Goal: Information Seeking & Learning: Understand process/instructions

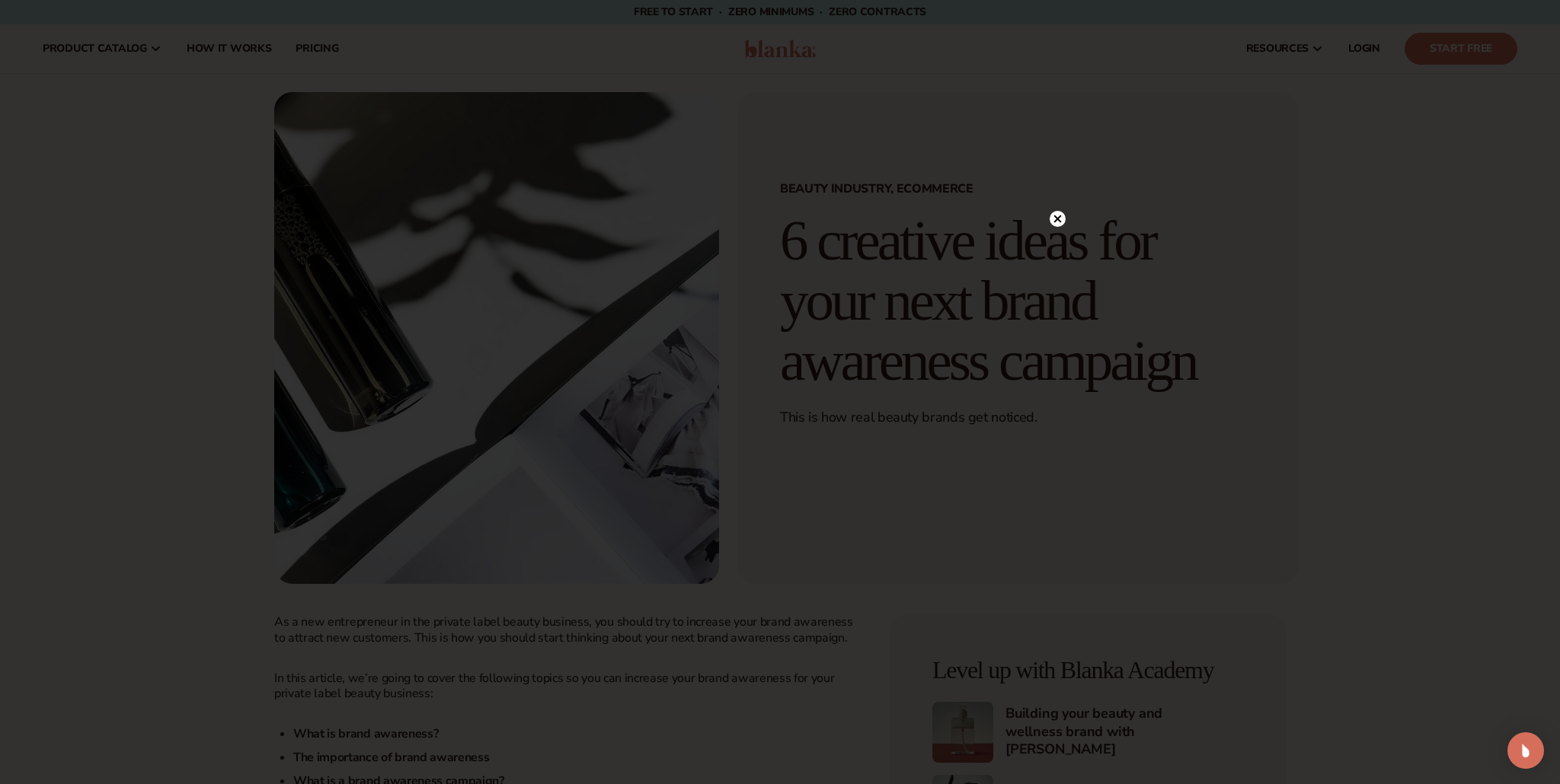
click at [1061, 215] on icon at bounding box center [1057, 218] width 16 height 16
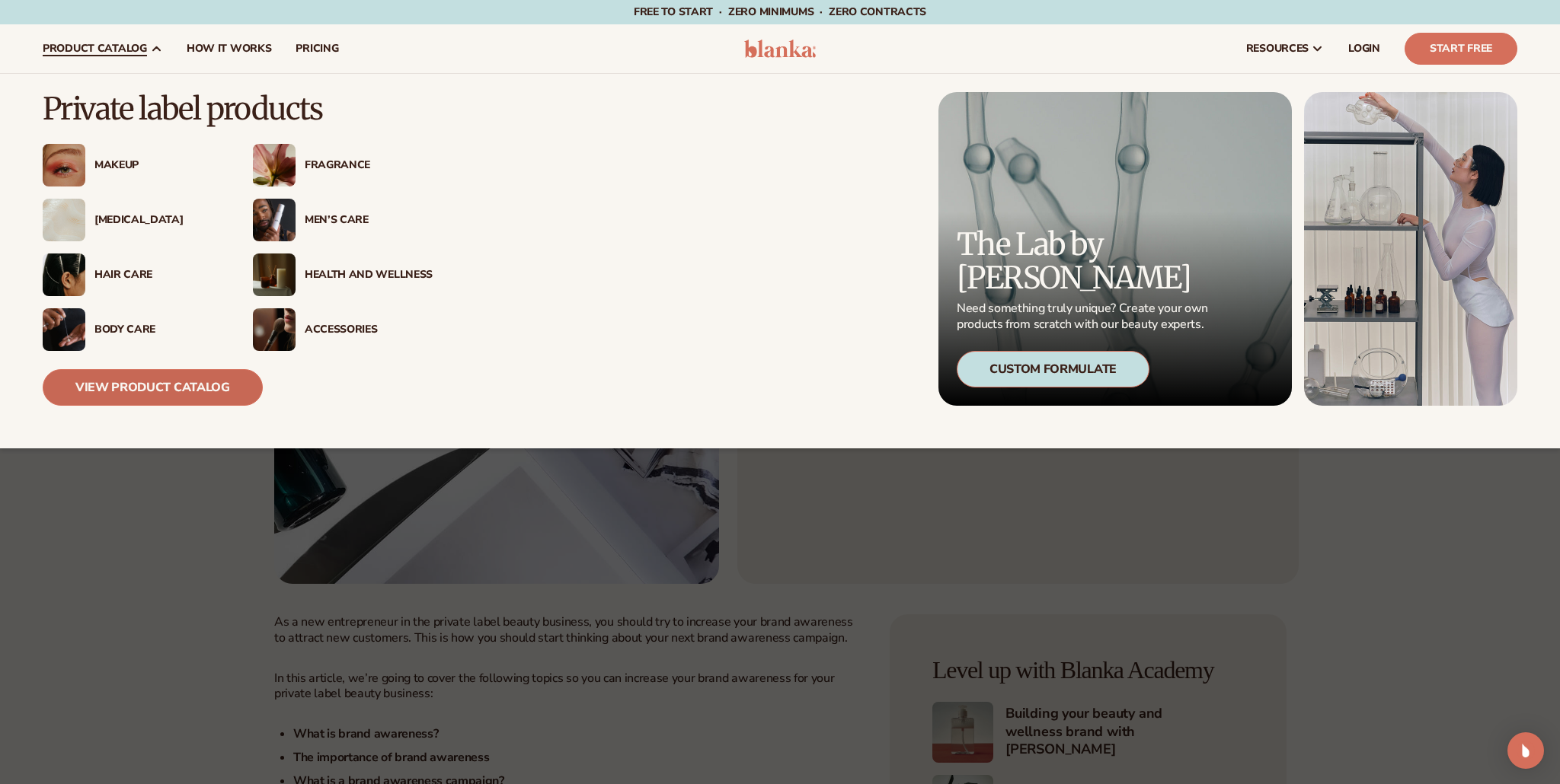
click at [165, 389] on link "View Product Catalog" at bounding box center [152, 388] width 220 height 37
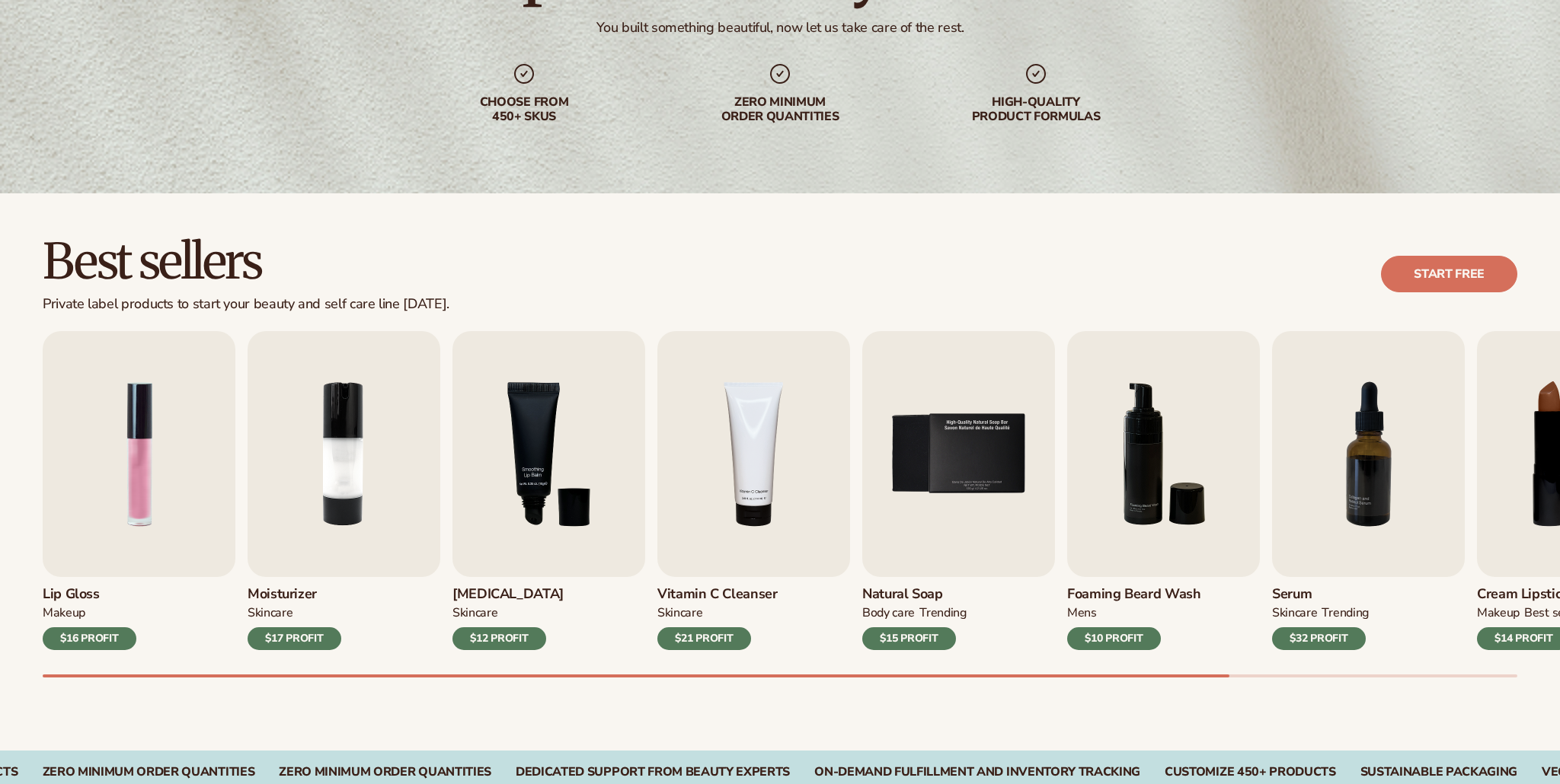
scroll to position [268, 0]
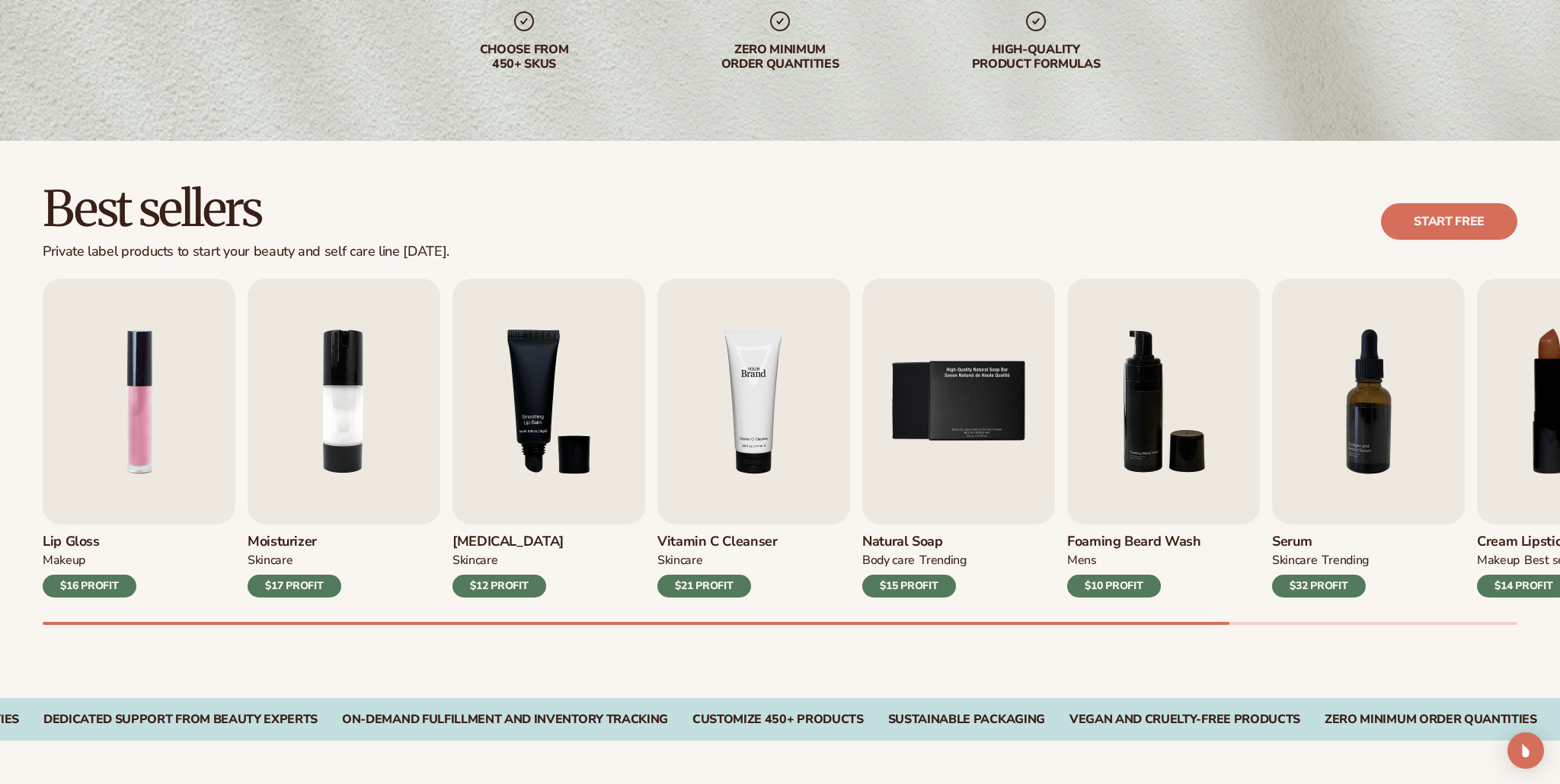
click at [755, 388] on img "4 / 9" at bounding box center [753, 402] width 193 height 246
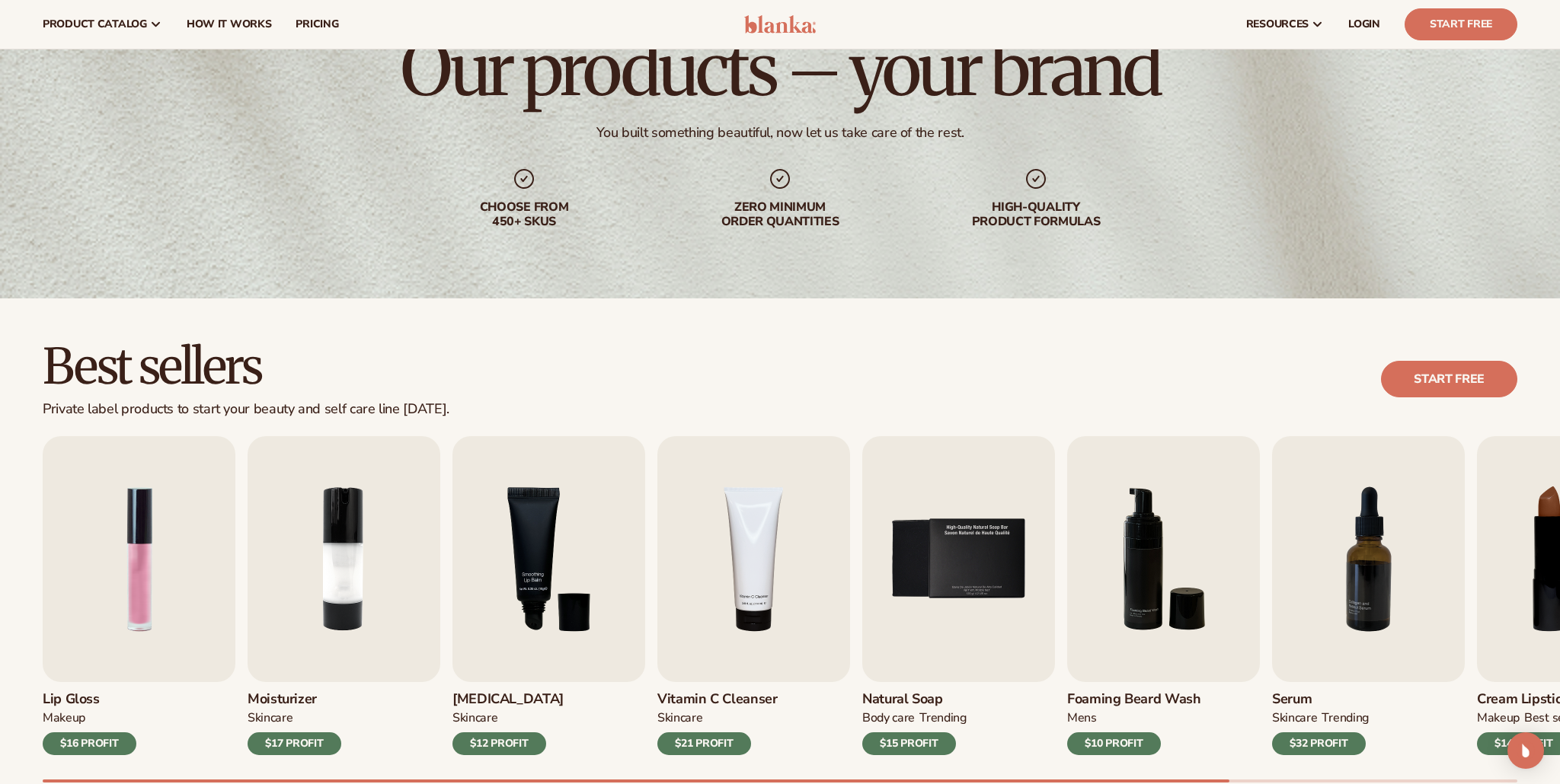
scroll to position [0, 0]
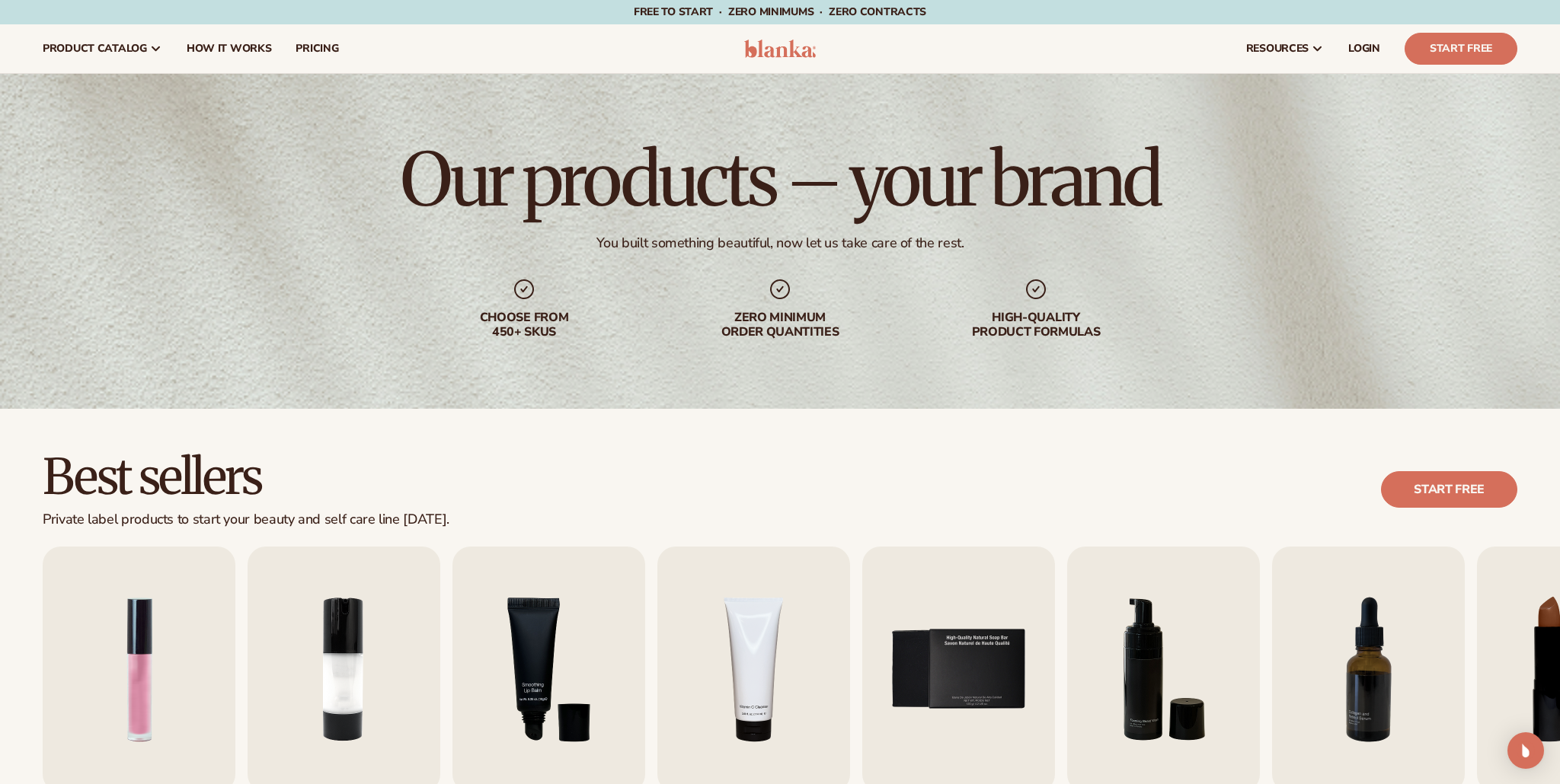
click at [773, 51] on img at bounding box center [780, 49] width 72 height 18
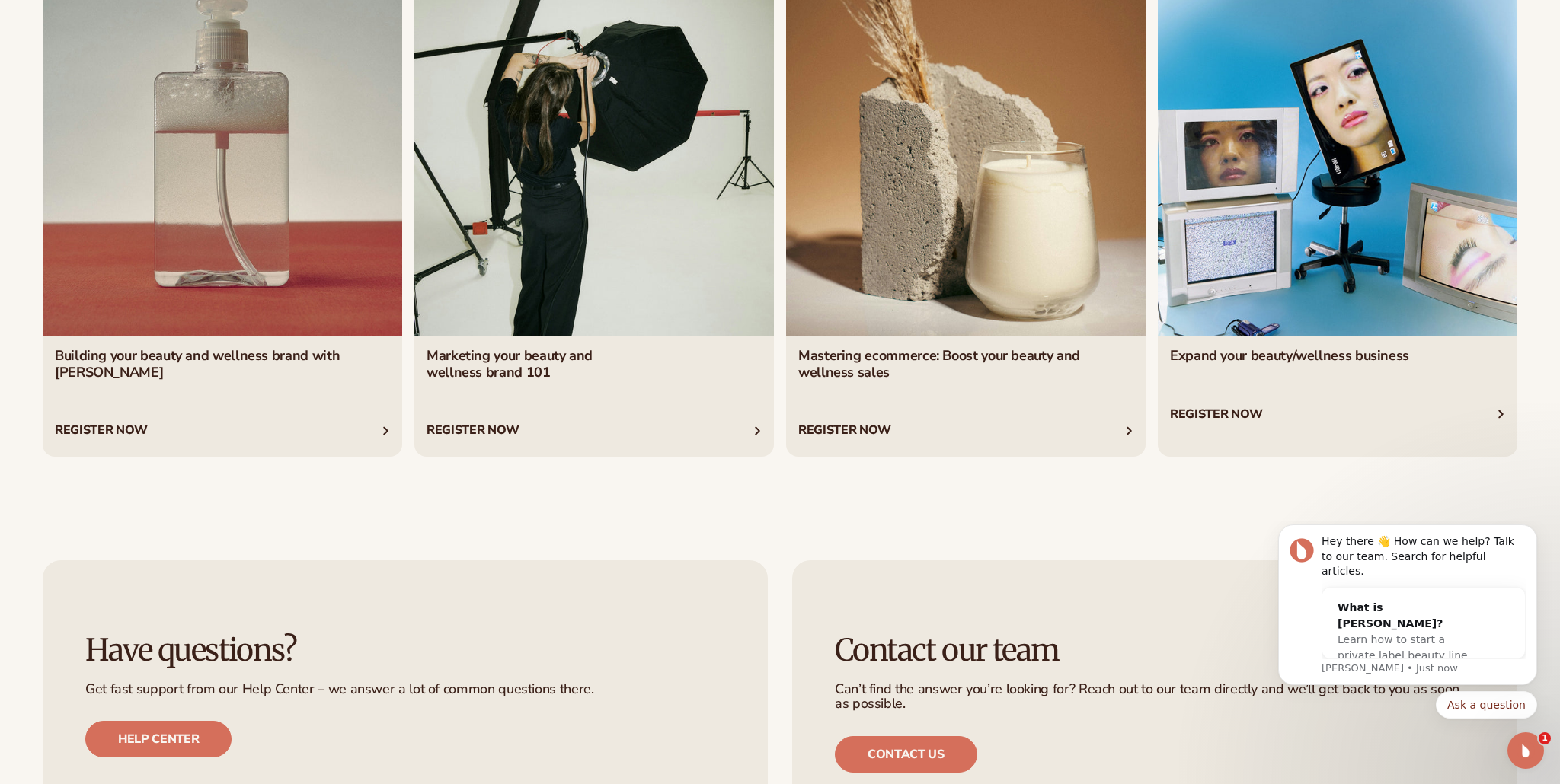
scroll to position [6661, 0]
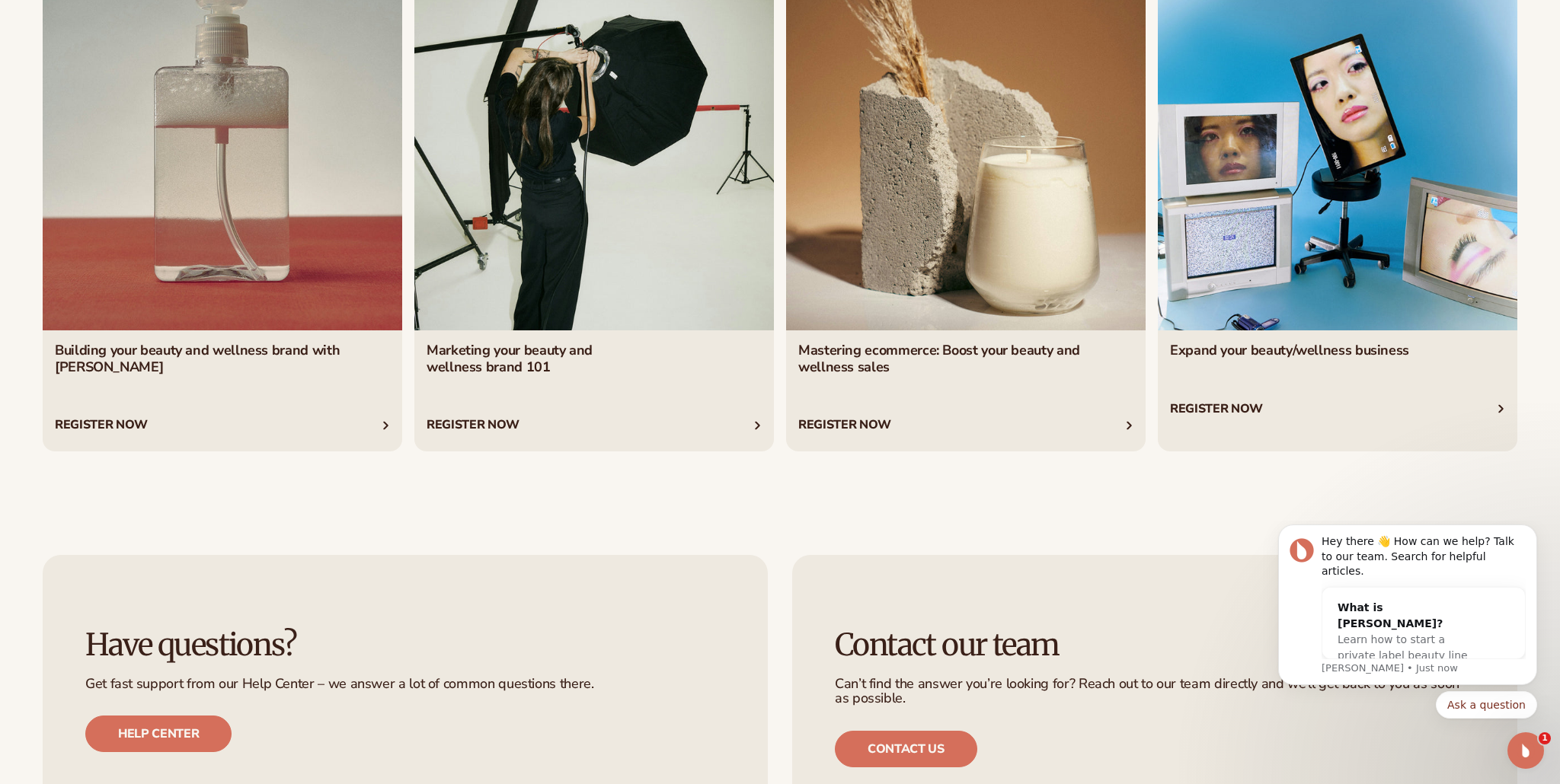
click at [509, 367] on link "2 / 4" at bounding box center [594, 211] width 360 height 480
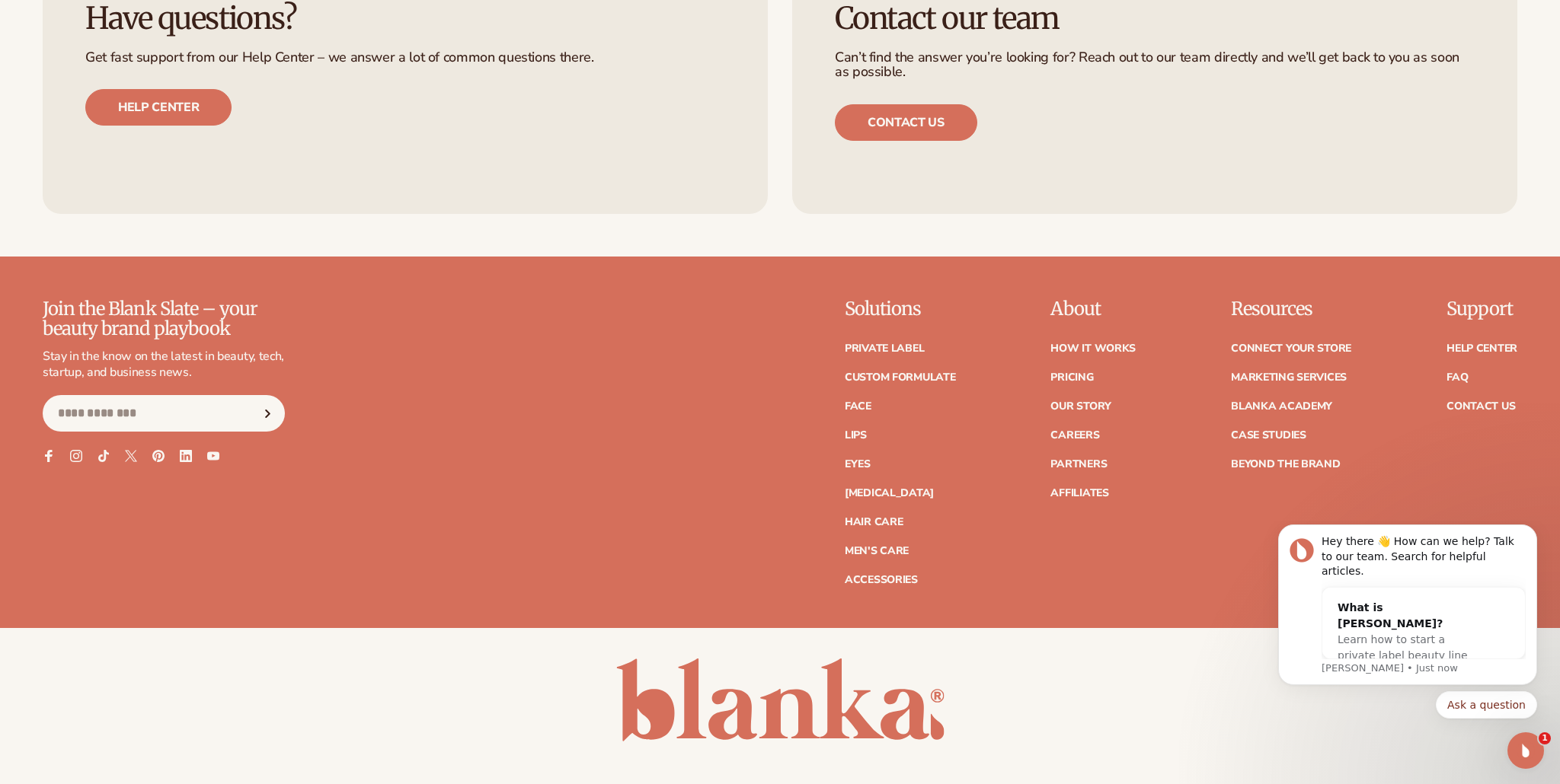
scroll to position [7392, 0]
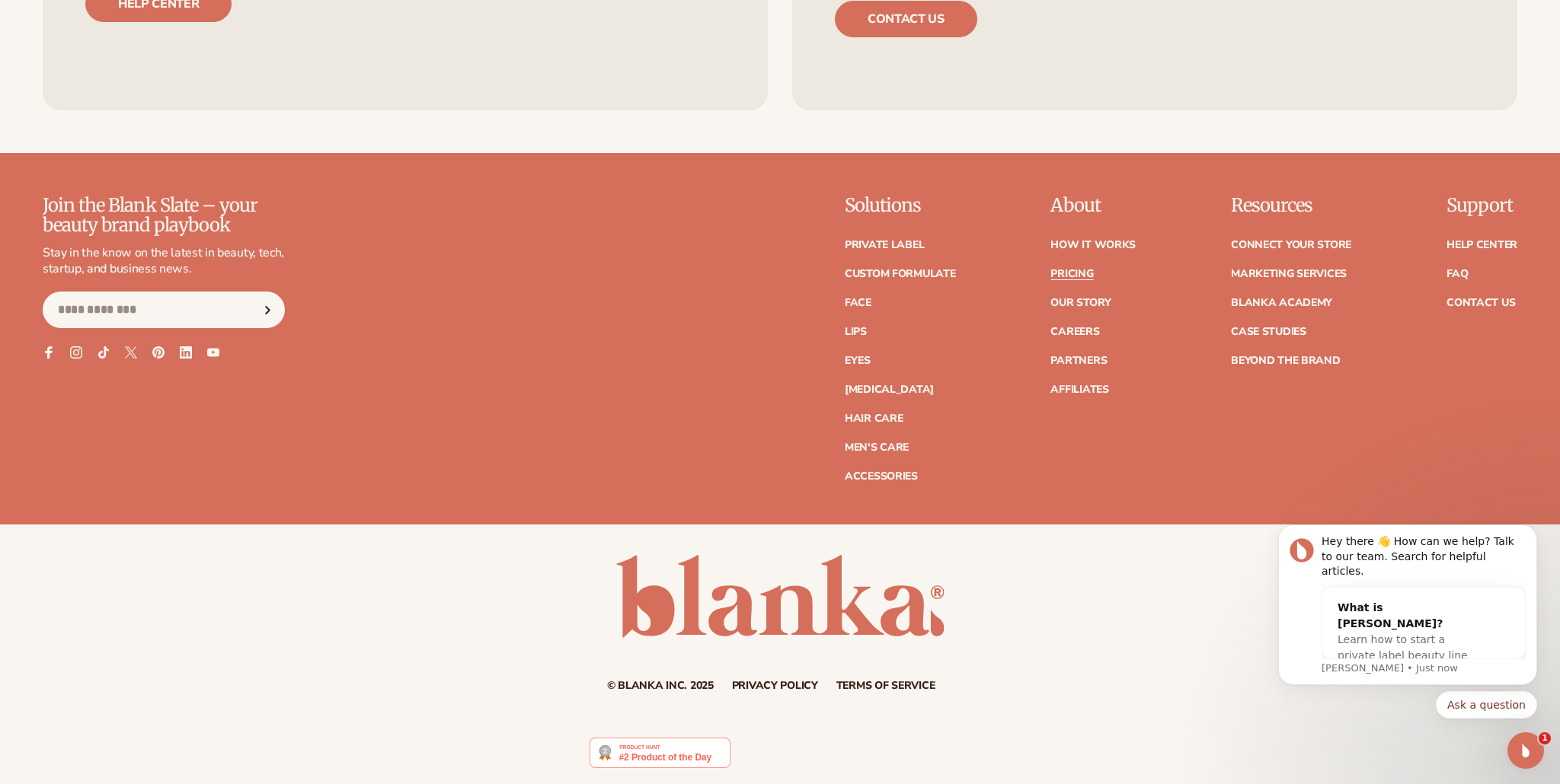
click at [1076, 276] on link "Pricing" at bounding box center [1071, 274] width 42 height 11
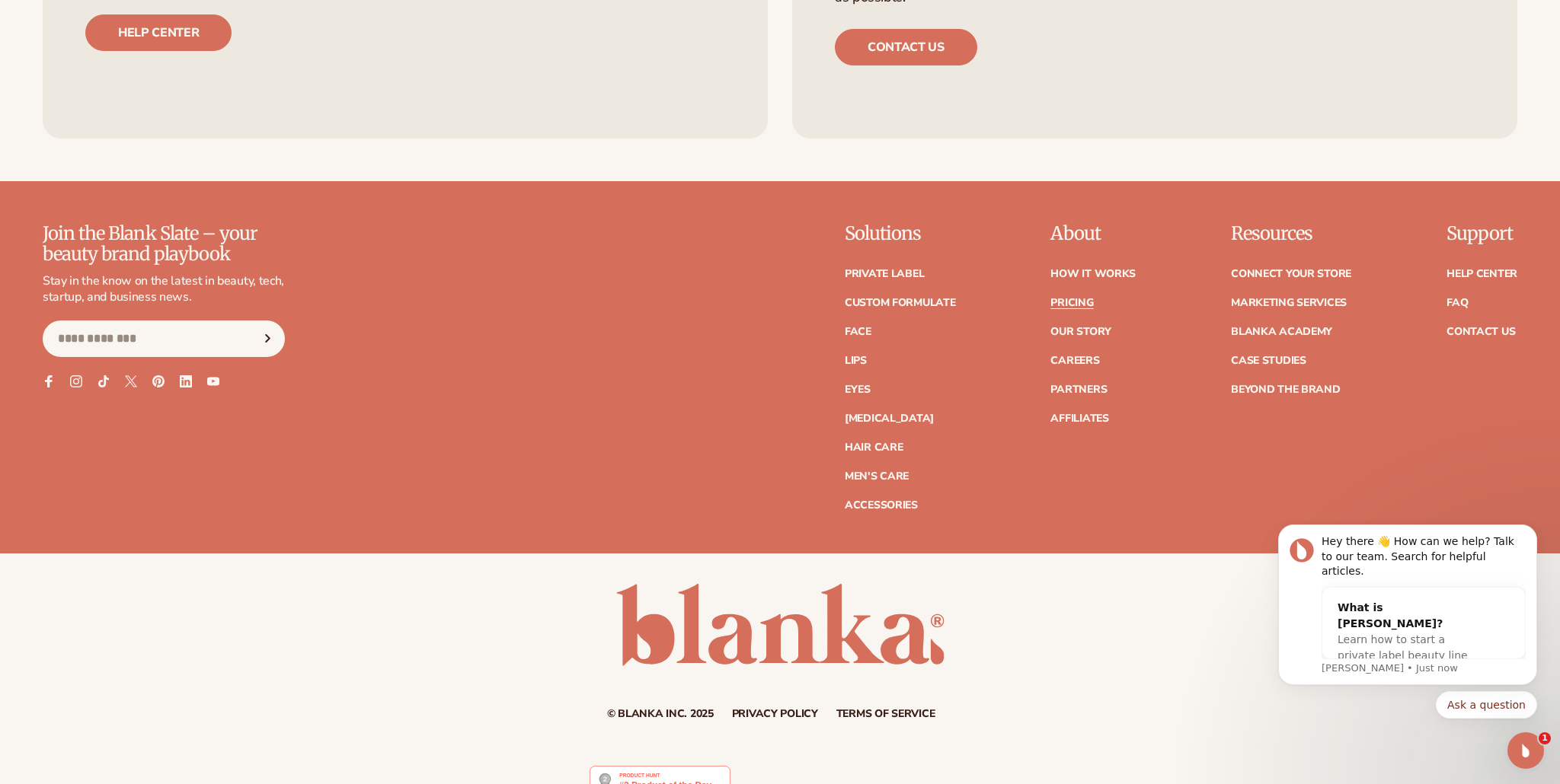
scroll to position [3388, 0]
click at [1111, 268] on link "How It Works" at bounding box center [1092, 273] width 86 height 11
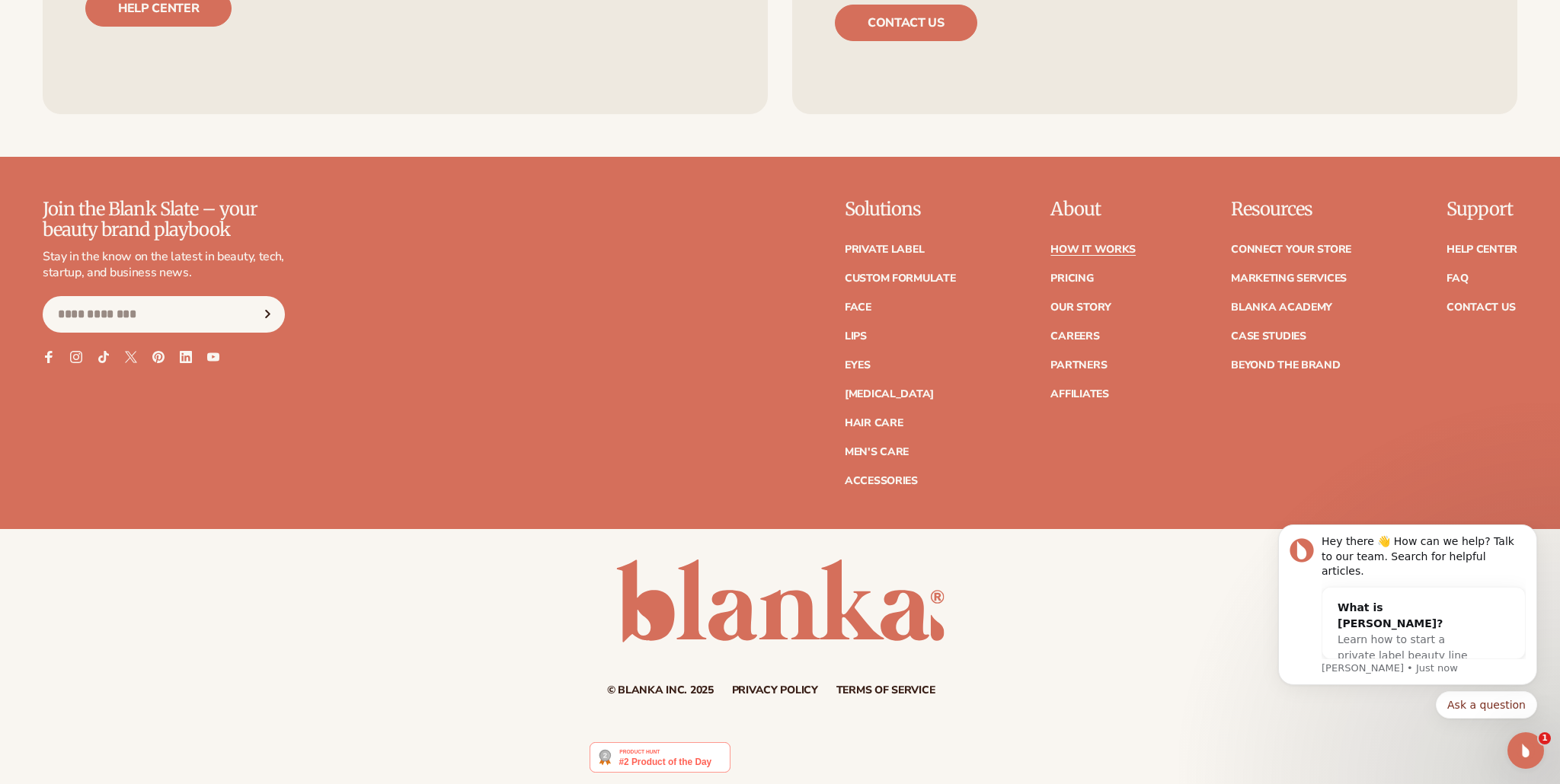
scroll to position [4134, 0]
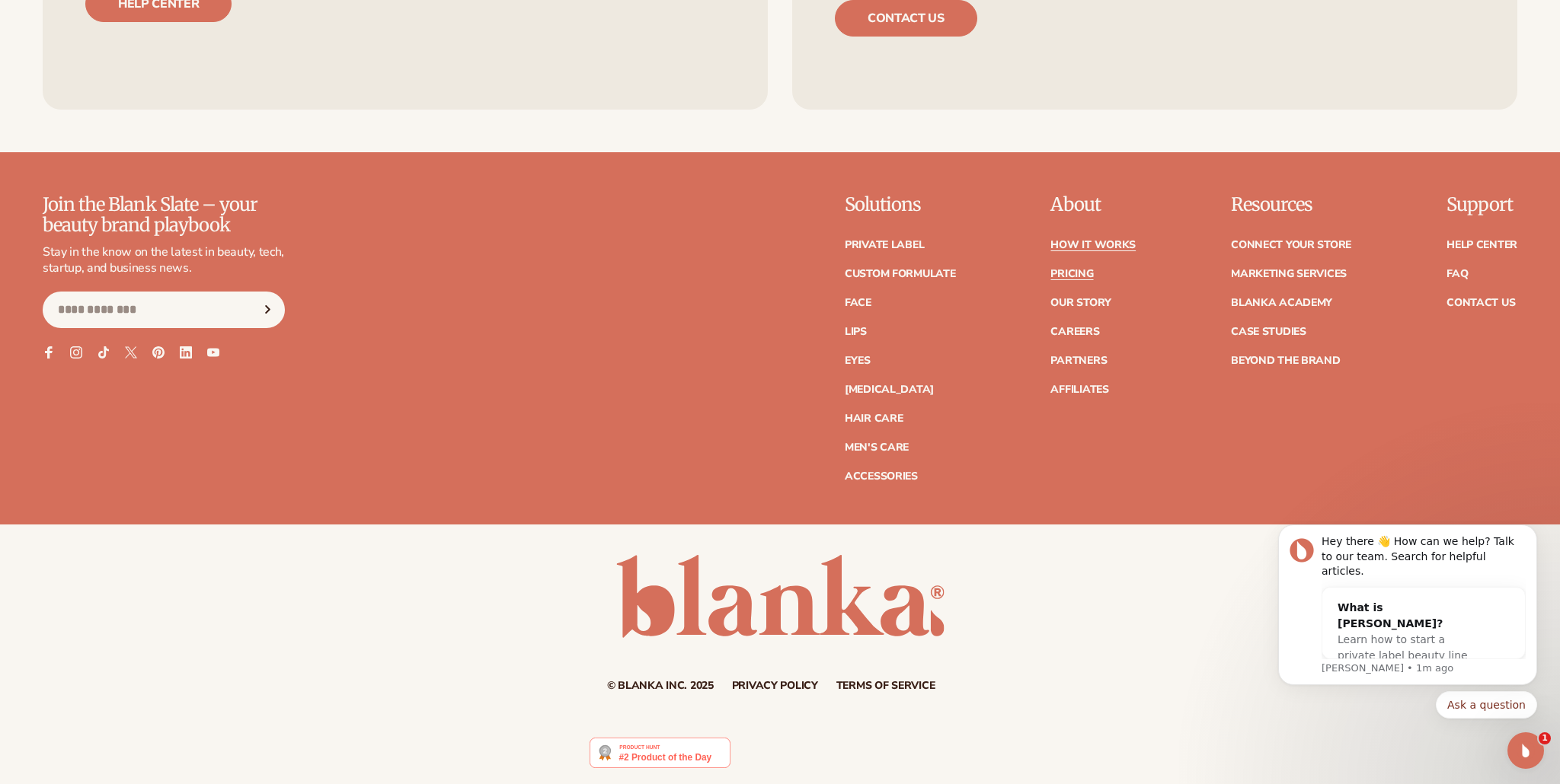
click at [1066, 274] on link "Pricing" at bounding box center [1071, 274] width 42 height 11
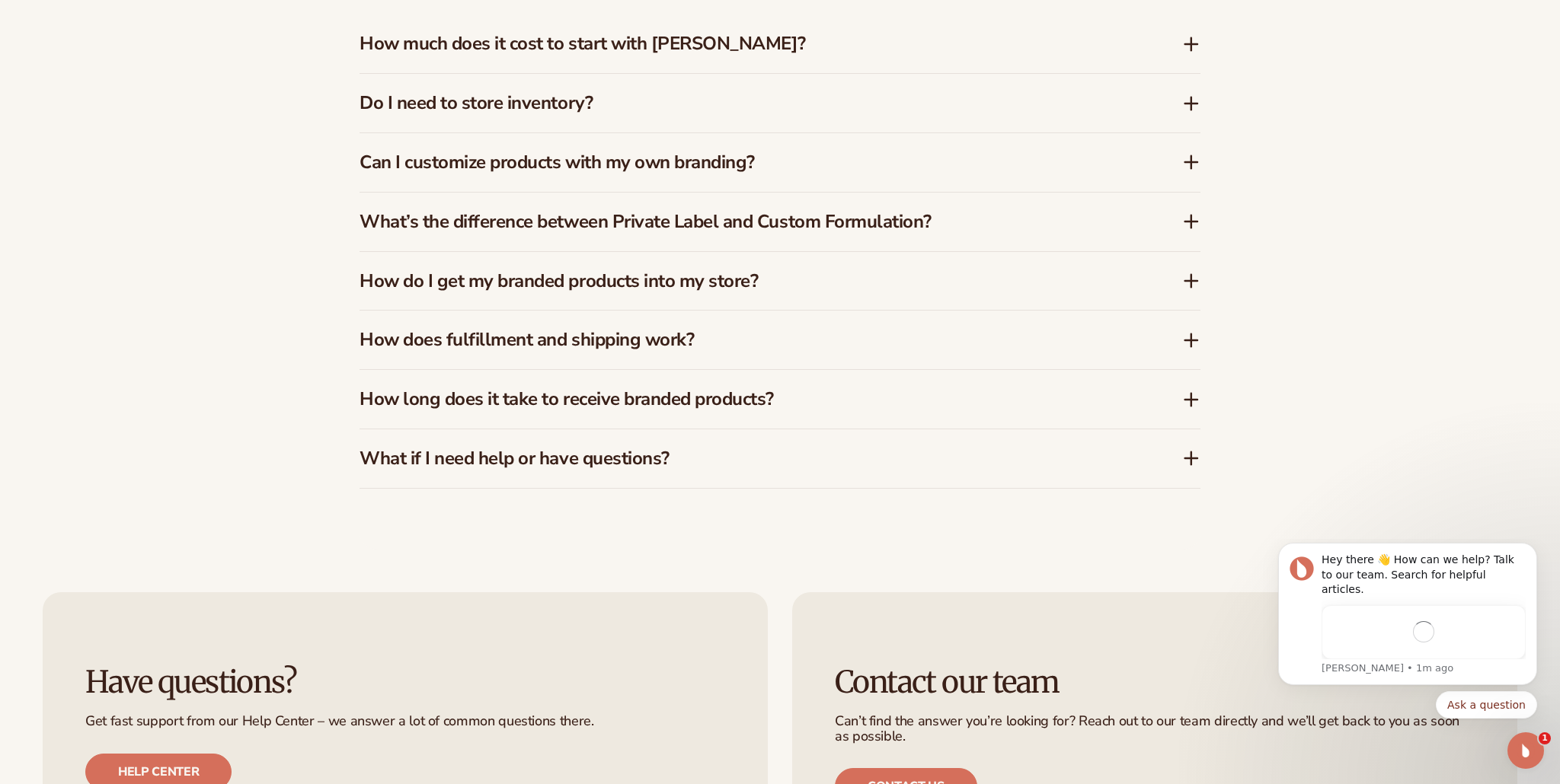
scroll to position [2654, 0]
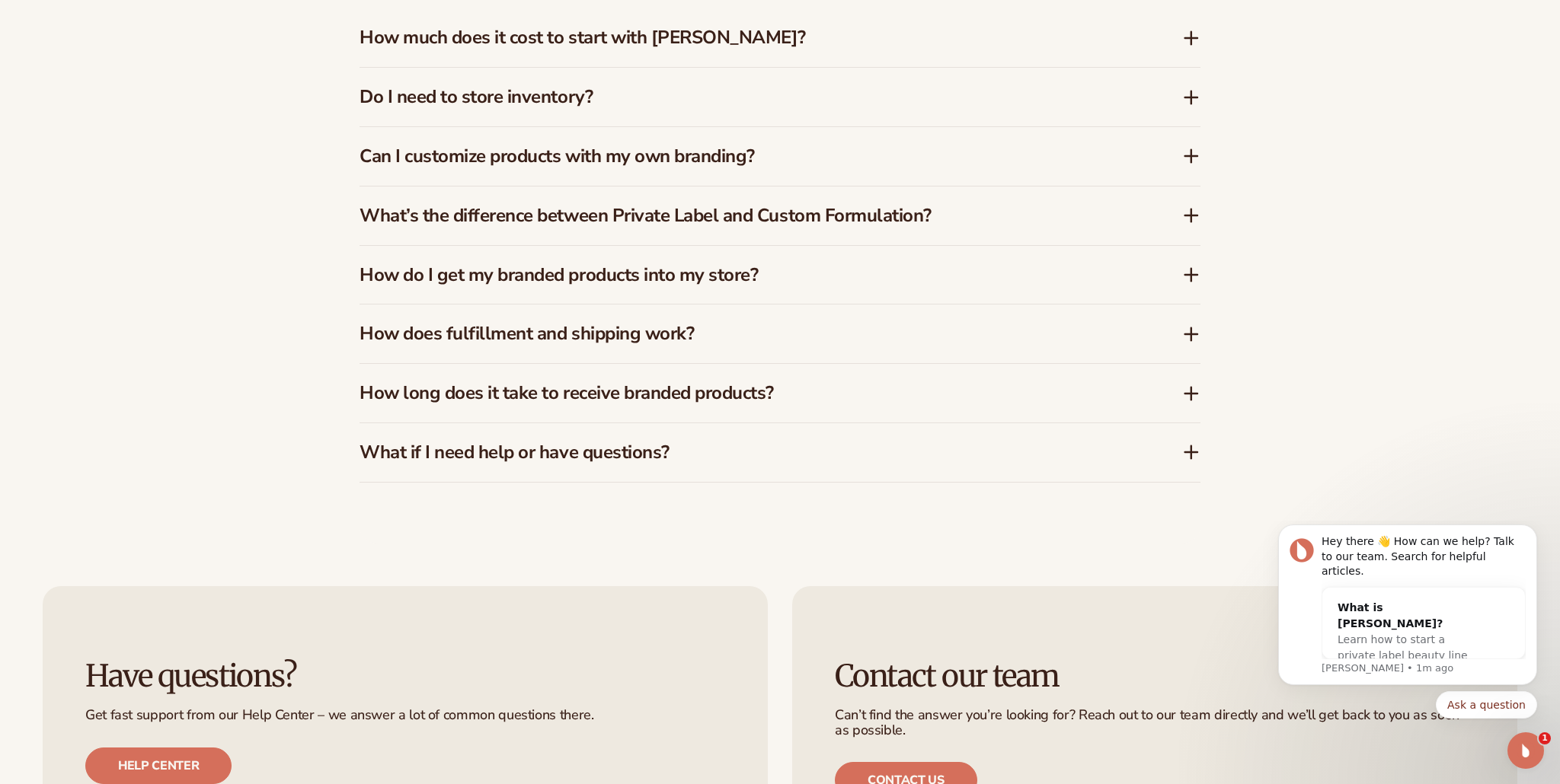
click at [1194, 37] on icon at bounding box center [1191, 38] width 18 height 18
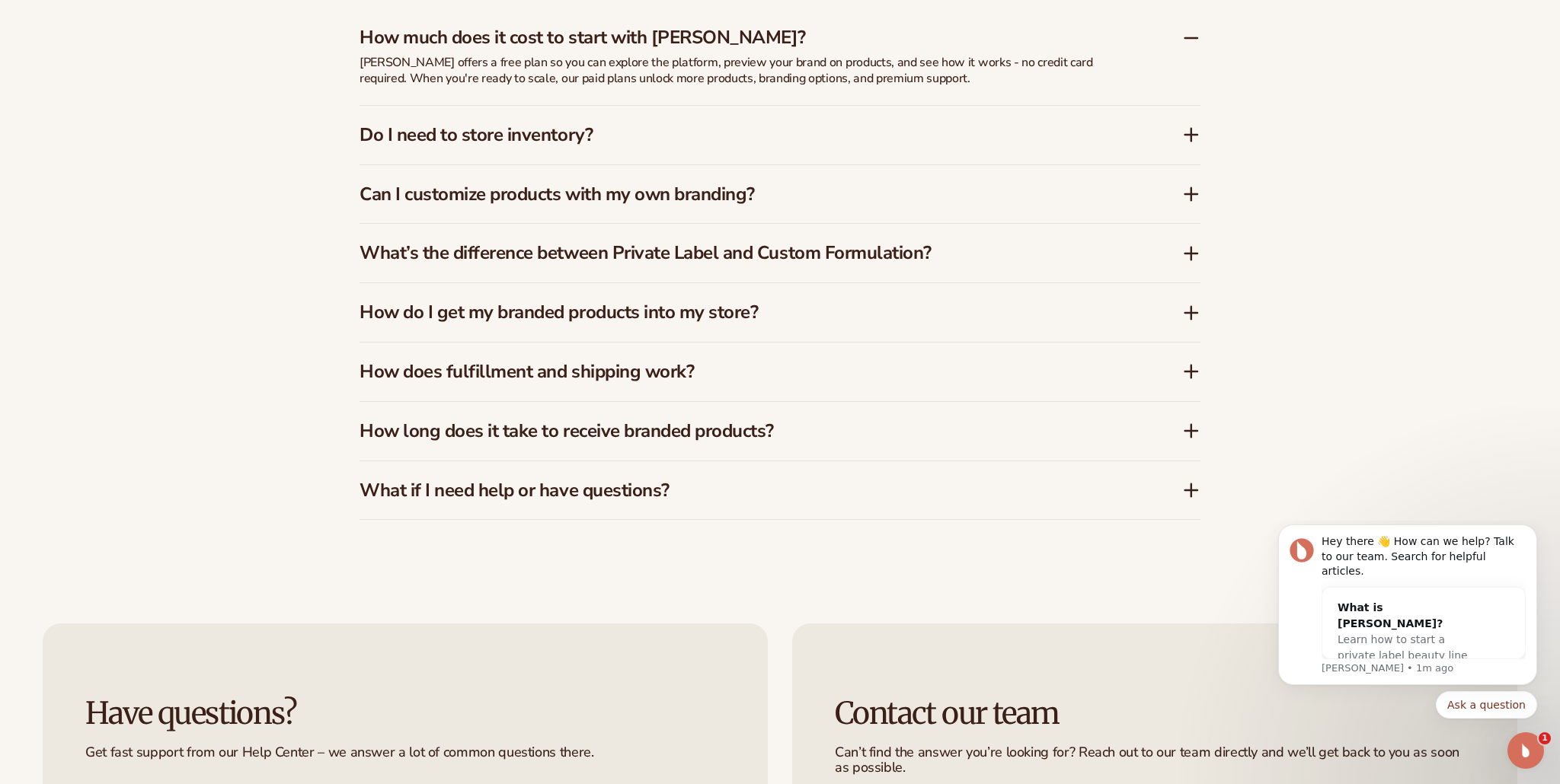
click at [1194, 140] on icon at bounding box center [1191, 135] width 18 height 18
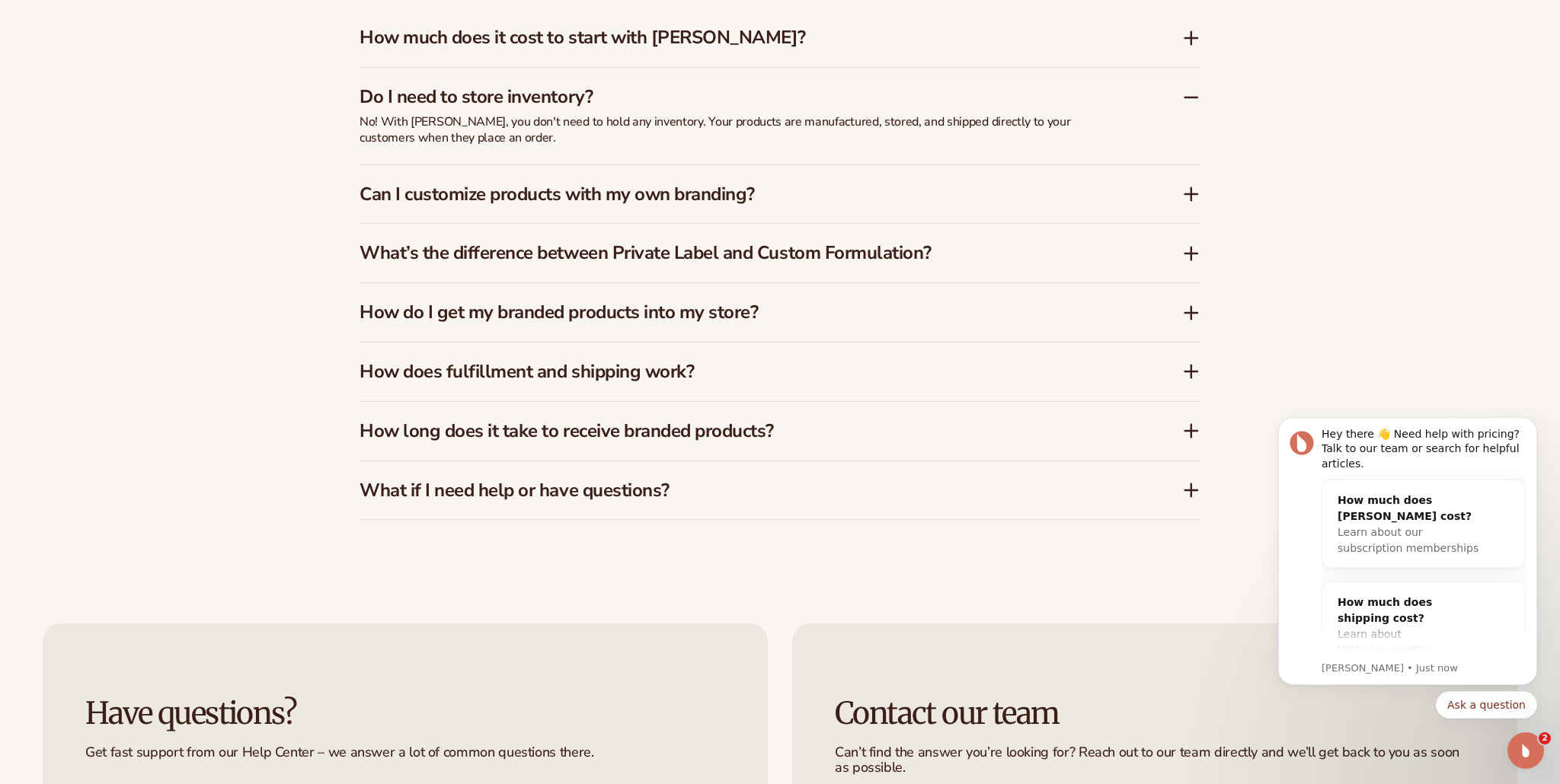
click at [1184, 255] on icon at bounding box center [1191, 253] width 18 height 18
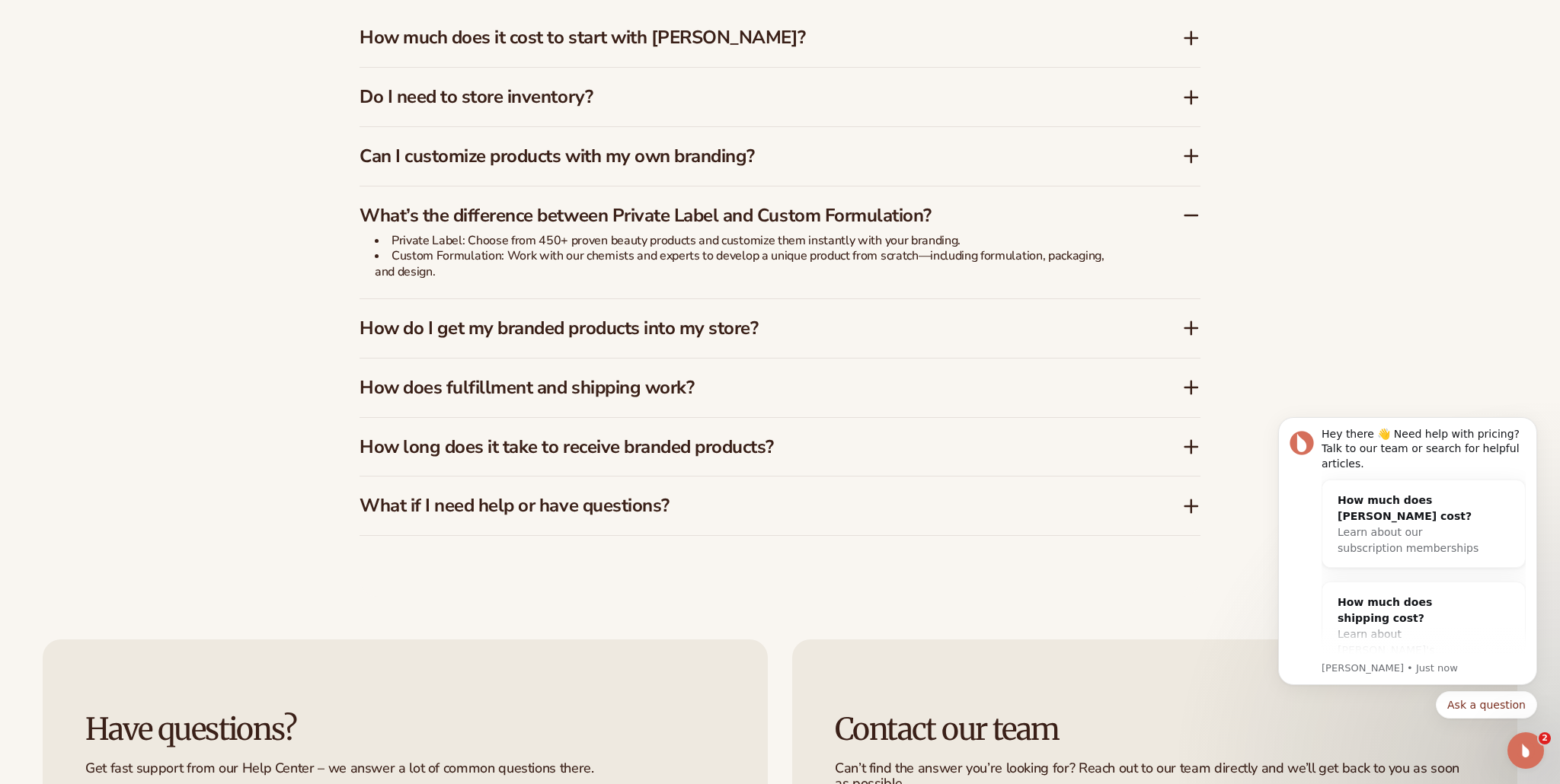
click at [1191, 386] on icon at bounding box center [1191, 387] width 0 height 12
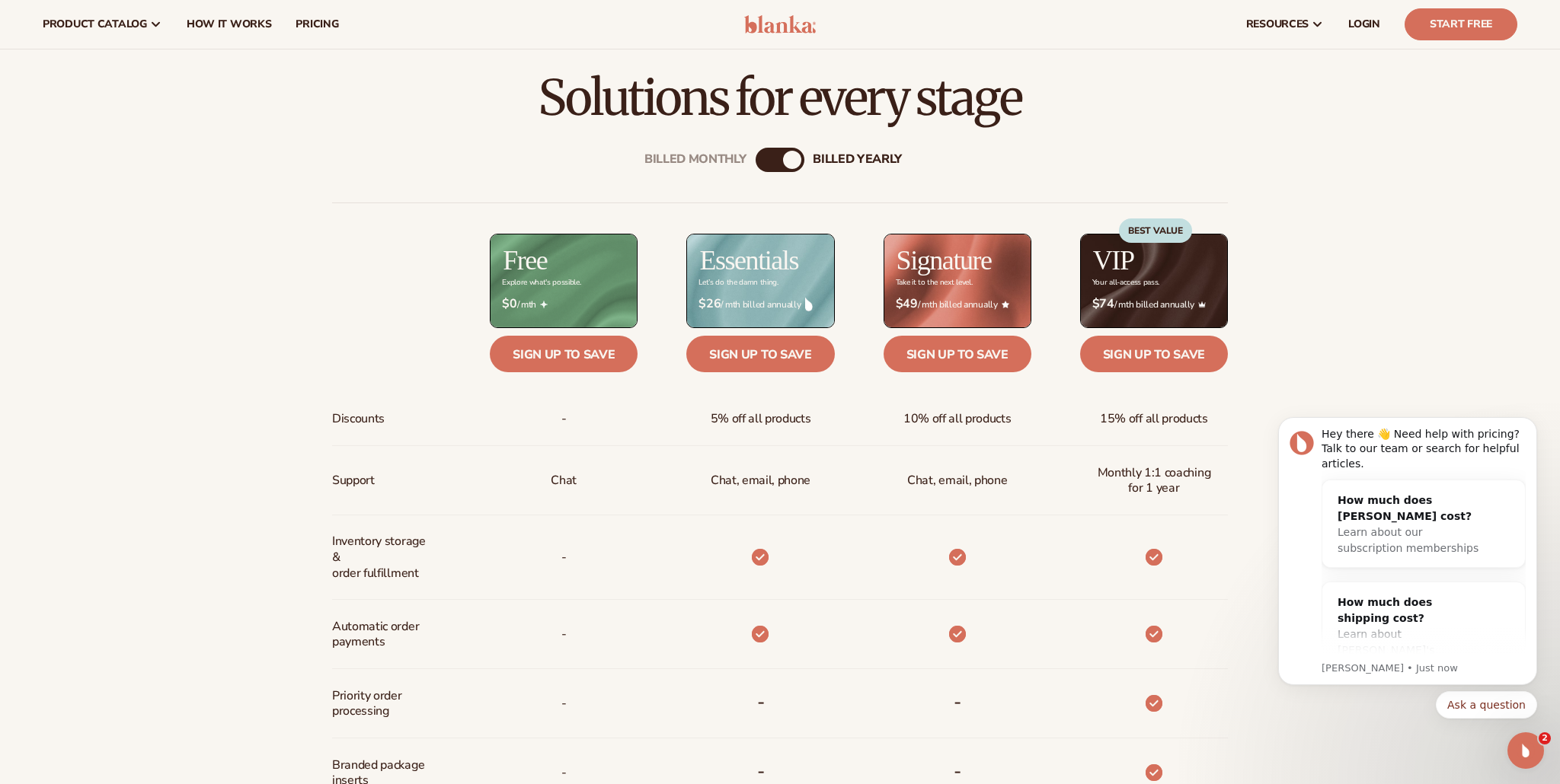
scroll to position [0, 0]
